Goal: Task Accomplishment & Management: Complete application form

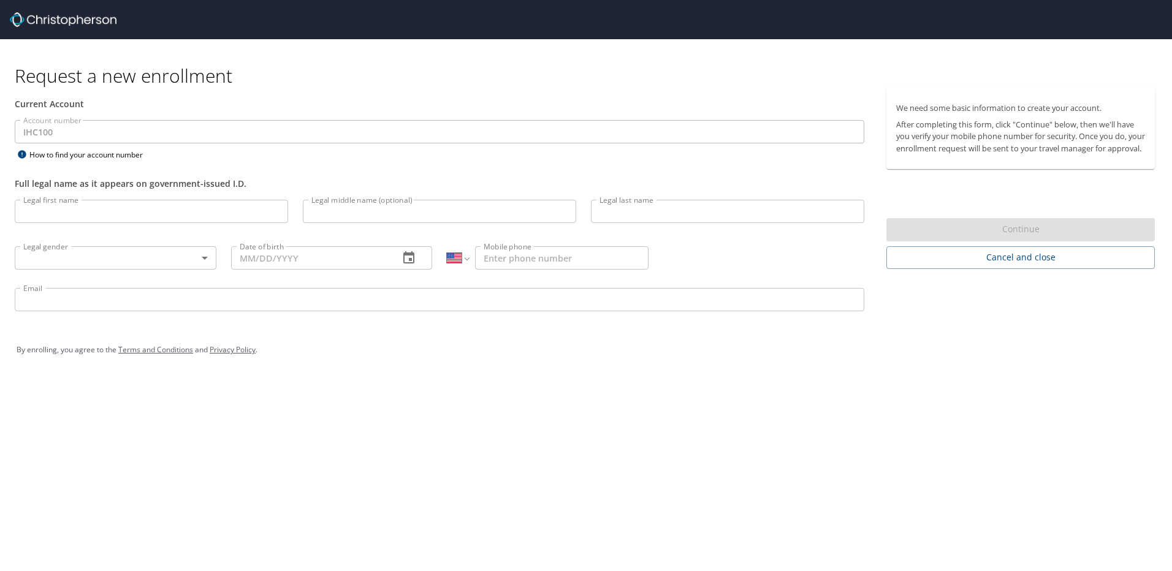
select select "US"
click at [67, 218] on input "Legal first name" at bounding box center [151, 211] width 273 height 23
type input "[PERSON_NAME]"
click at [611, 210] on input "Legal last name" at bounding box center [727, 211] width 273 height 23
type input "[PERSON_NAME]"
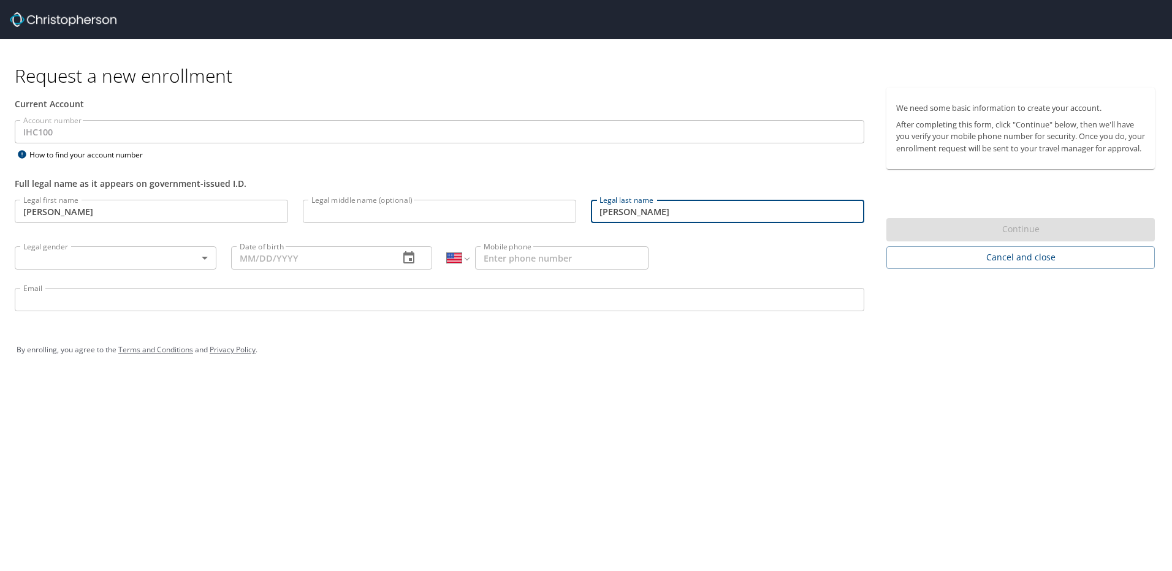
click at [171, 254] on body "Request a new enrollment Current Account Account number IHC100 Account number H…" at bounding box center [586, 285] width 1172 height 571
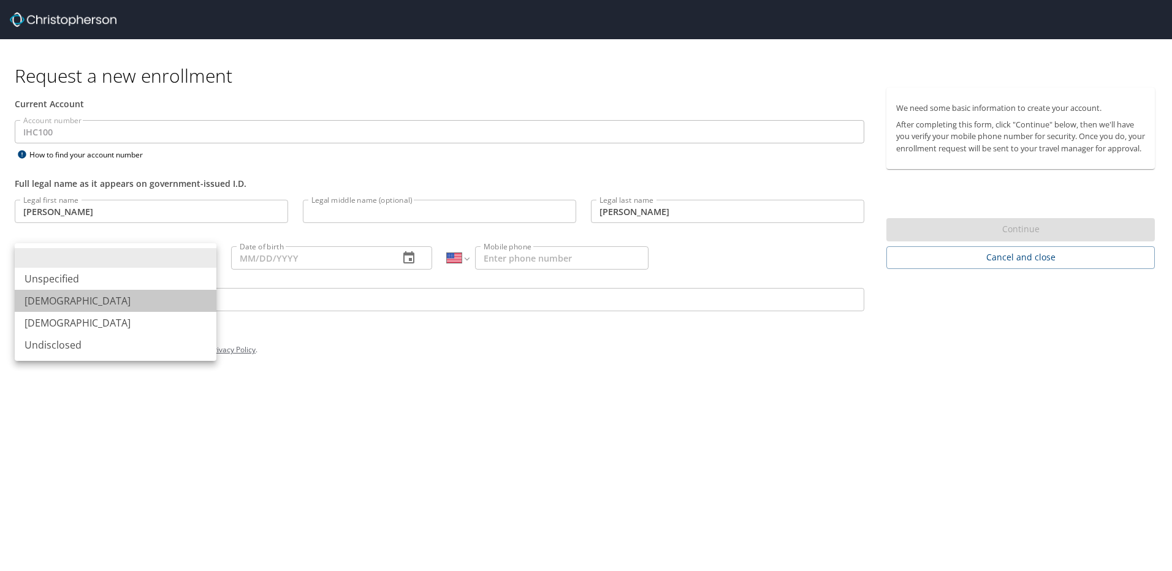
click at [131, 293] on li "[DEMOGRAPHIC_DATA]" at bounding box center [116, 301] width 202 height 22
type input "[DEMOGRAPHIC_DATA]"
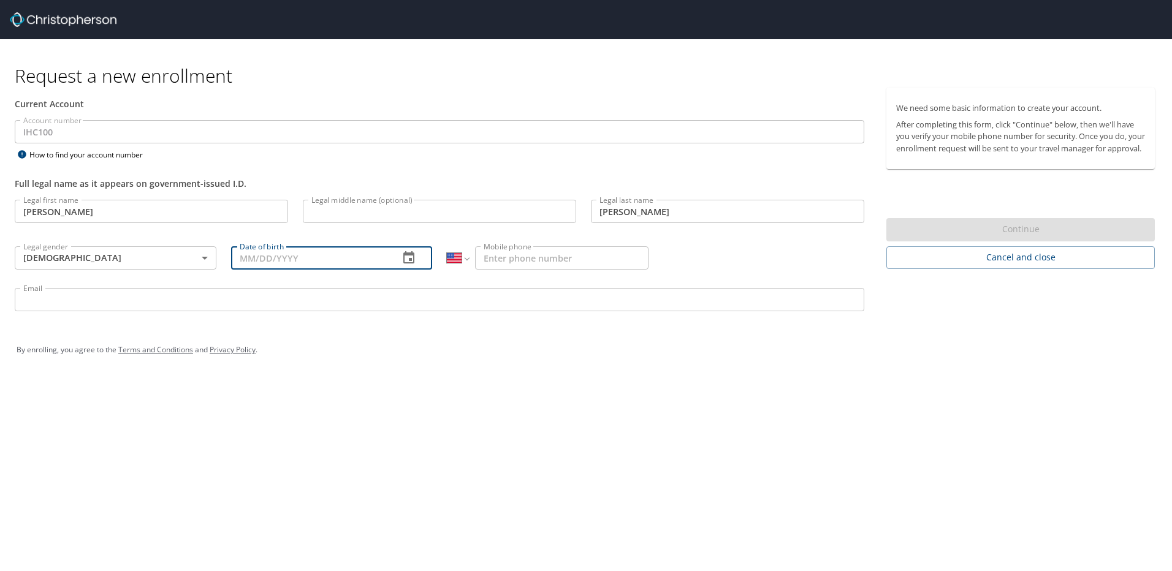
click at [335, 261] on input "Date of birth" at bounding box center [310, 257] width 159 height 23
type input "[DATE]"
click at [488, 254] on input "Mobile phone" at bounding box center [561, 257] width 173 height 23
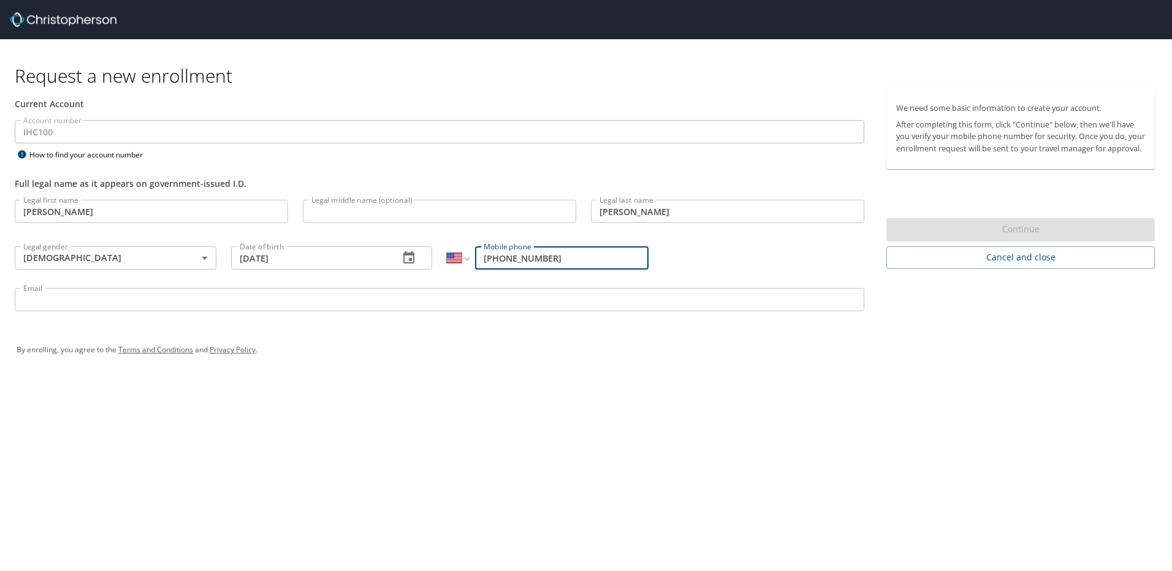
type input "[PHONE_NUMBER]"
click at [376, 487] on div "Request a new enrollment Current Account Account number IHC100 Account number H…" at bounding box center [586, 285] width 1172 height 571
click at [165, 295] on input "Email" at bounding box center [439, 299] width 849 height 23
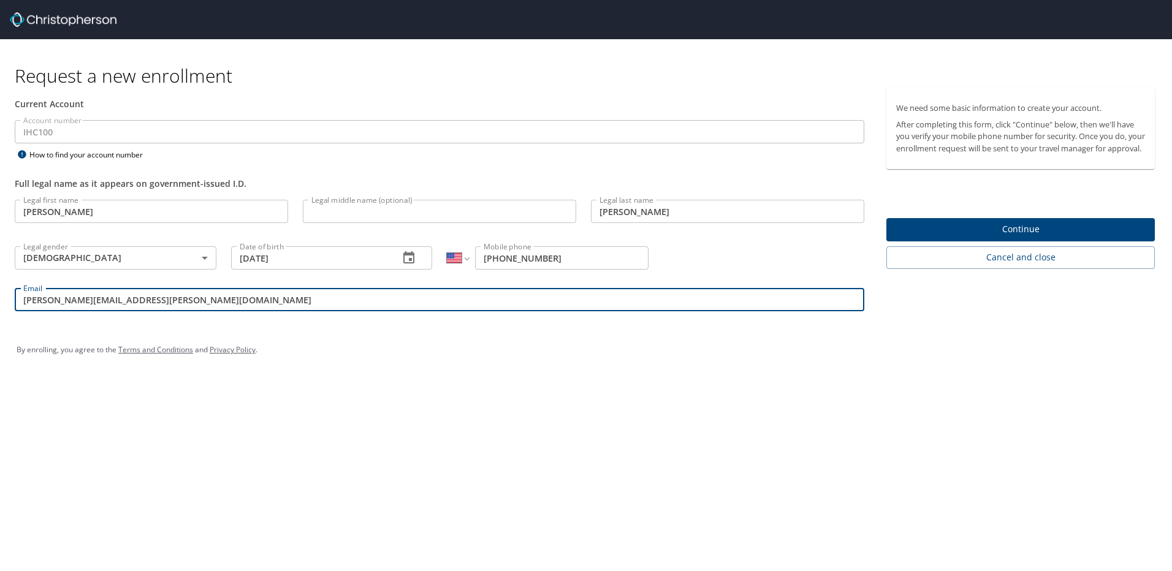
type input "[PERSON_NAME][EMAIL_ADDRESS][PERSON_NAME][DOMAIN_NAME]"
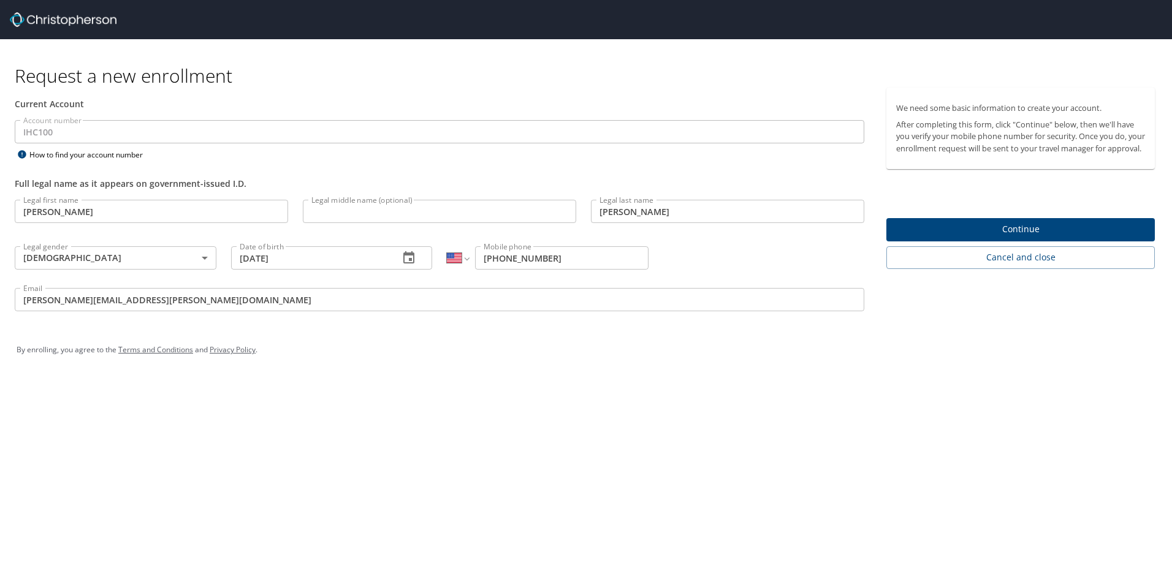
click at [460, 392] on div "Request a new enrollment Current Account Account number IHC100 Account number H…" at bounding box center [586, 285] width 1172 height 571
click at [985, 237] on span "Continue" at bounding box center [1020, 229] width 249 height 15
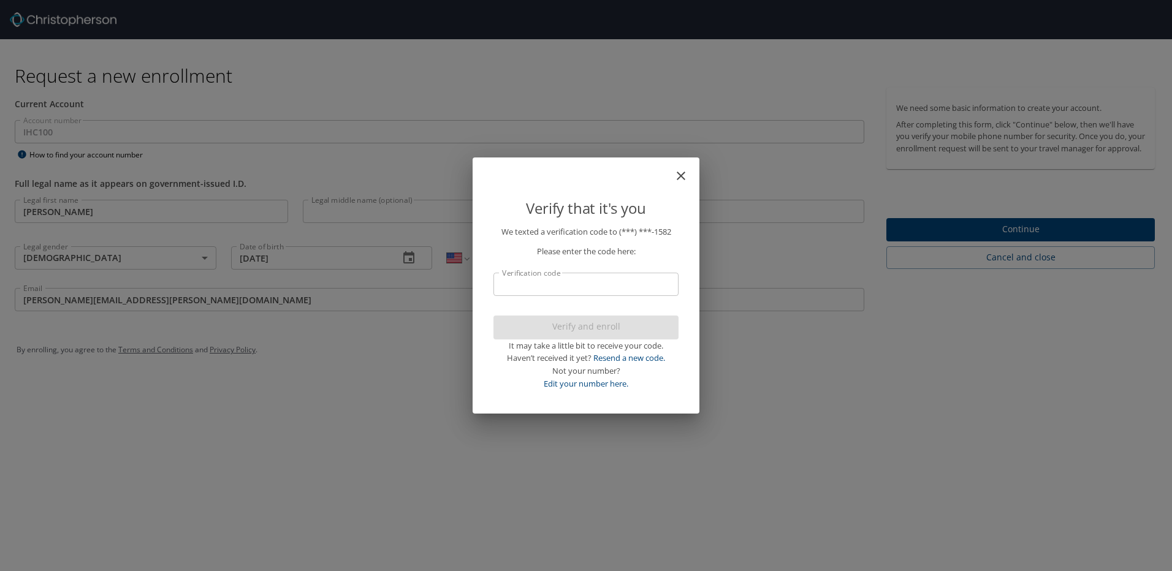
click at [577, 254] on p "Please enter the code here:" at bounding box center [585, 251] width 185 height 13
click at [574, 274] on input "Verification code" at bounding box center [585, 284] width 185 height 23
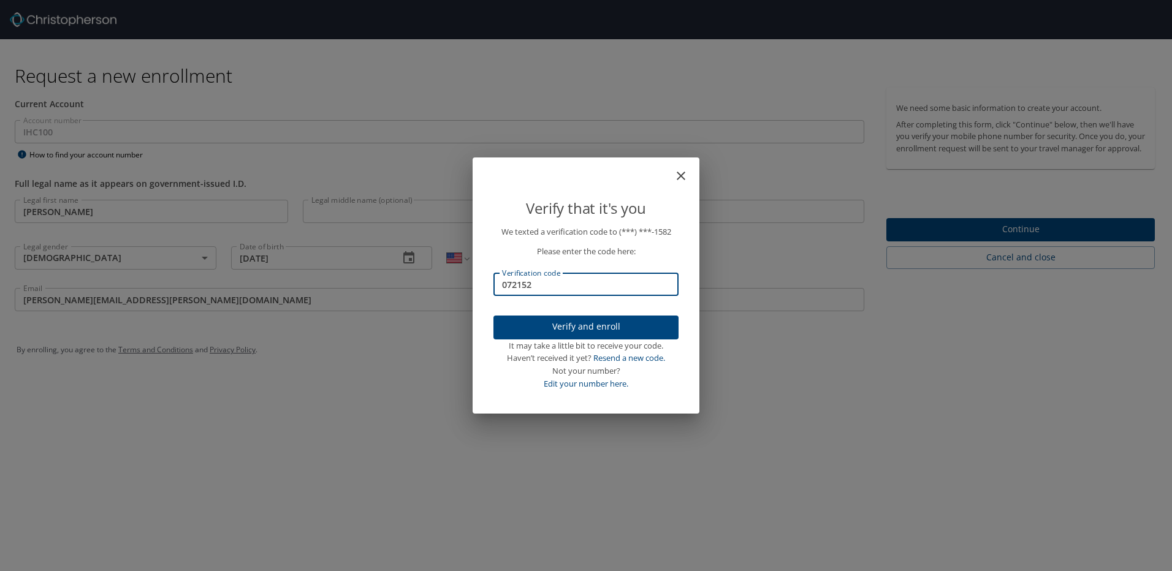
type input "072152"
click at [570, 329] on span "Verify and enroll" at bounding box center [585, 326] width 165 height 15
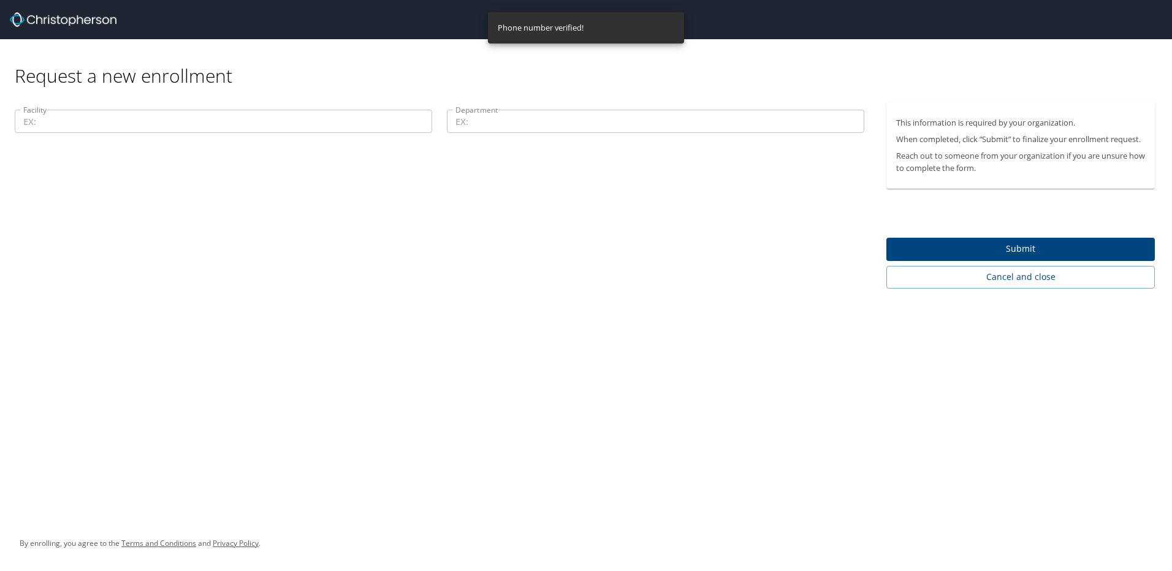
click at [186, 116] on input "Facility" at bounding box center [223, 121] width 417 height 23
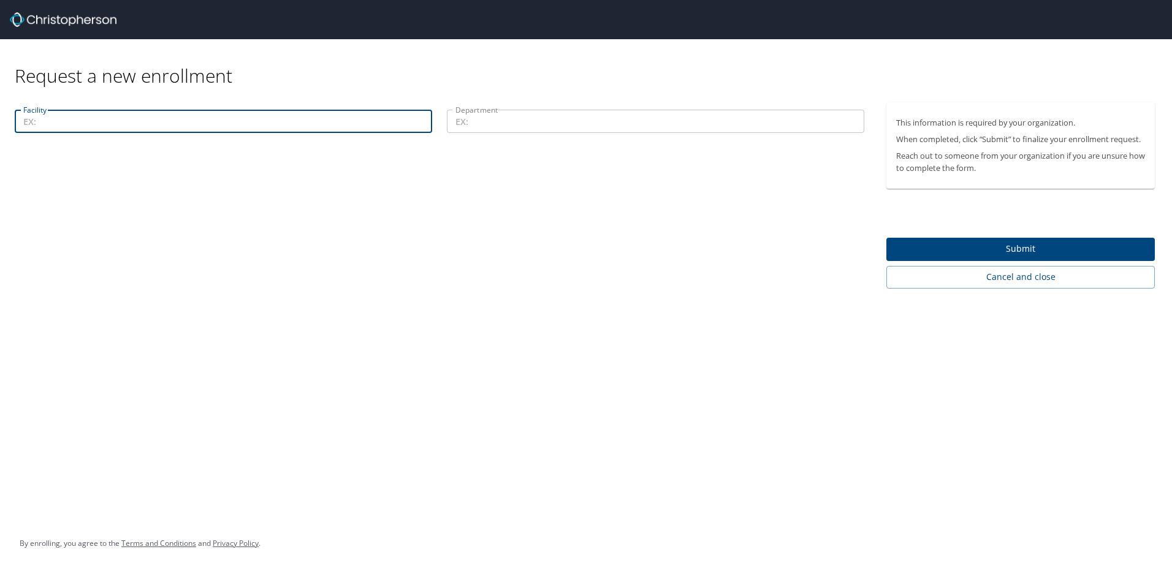
click at [458, 124] on input "Department" at bounding box center [655, 121] width 417 height 23
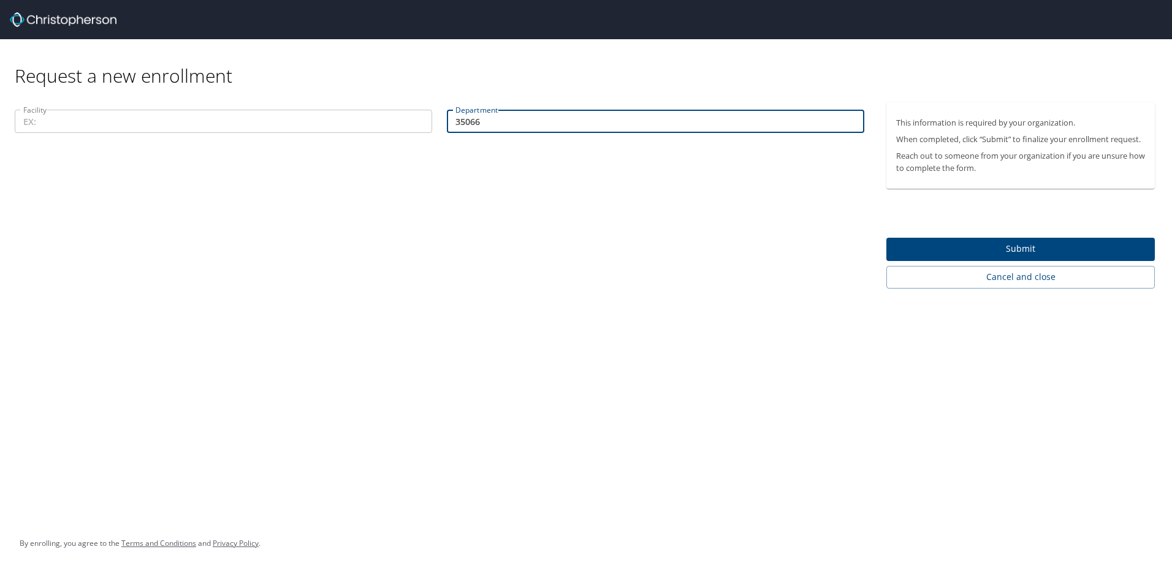
type input "35066"
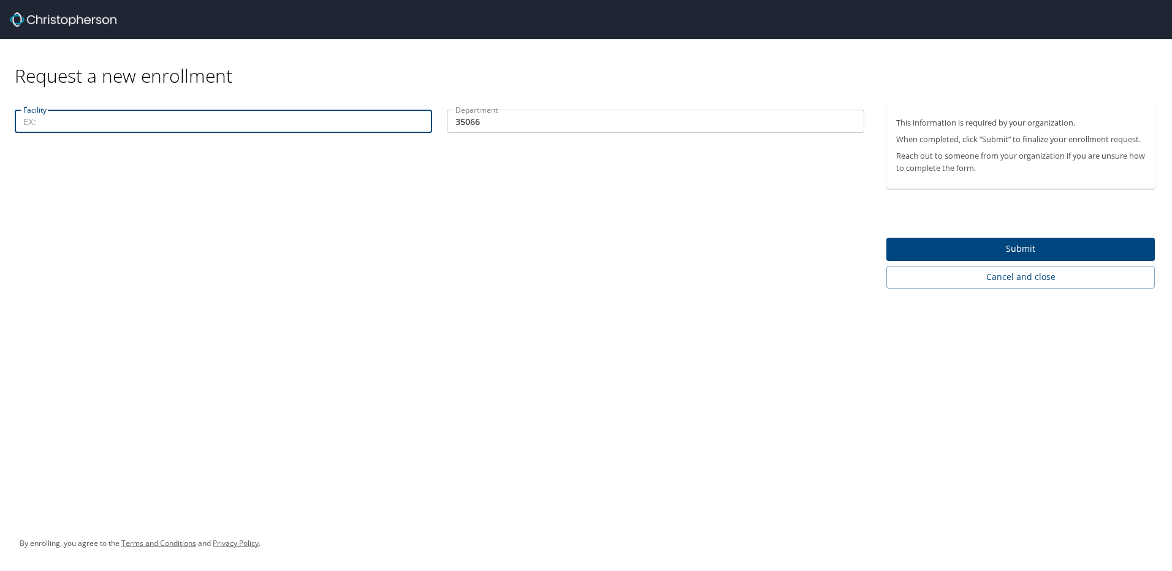
click at [293, 120] on input "Facility" at bounding box center [223, 121] width 417 height 23
type input "11300"
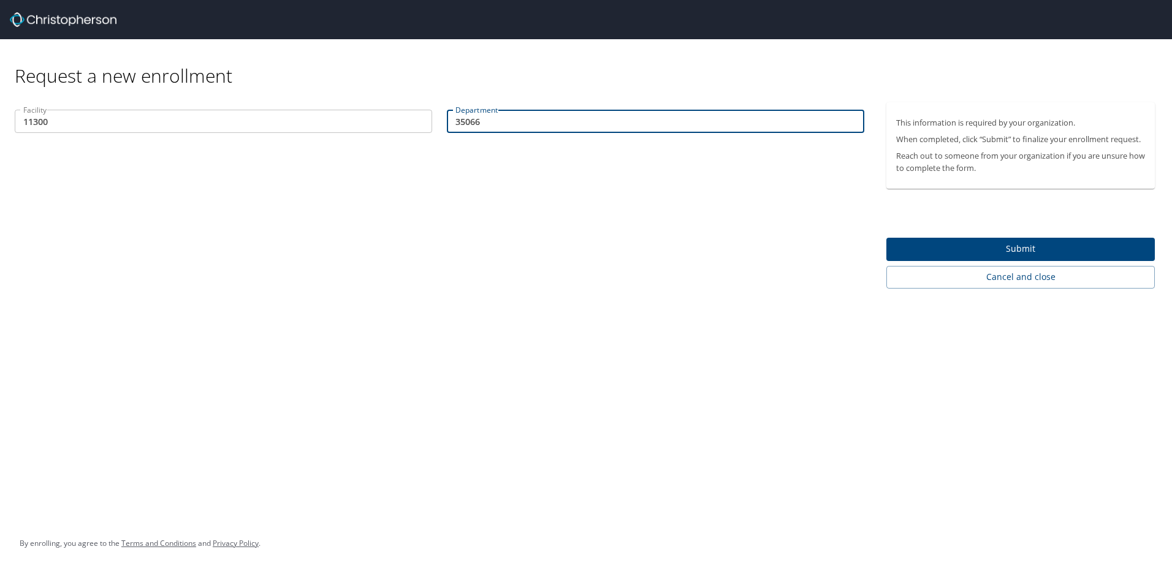
click at [963, 238] on button "Submit" at bounding box center [1020, 250] width 268 height 24
